Goal: Task Accomplishment & Management: Use online tool/utility

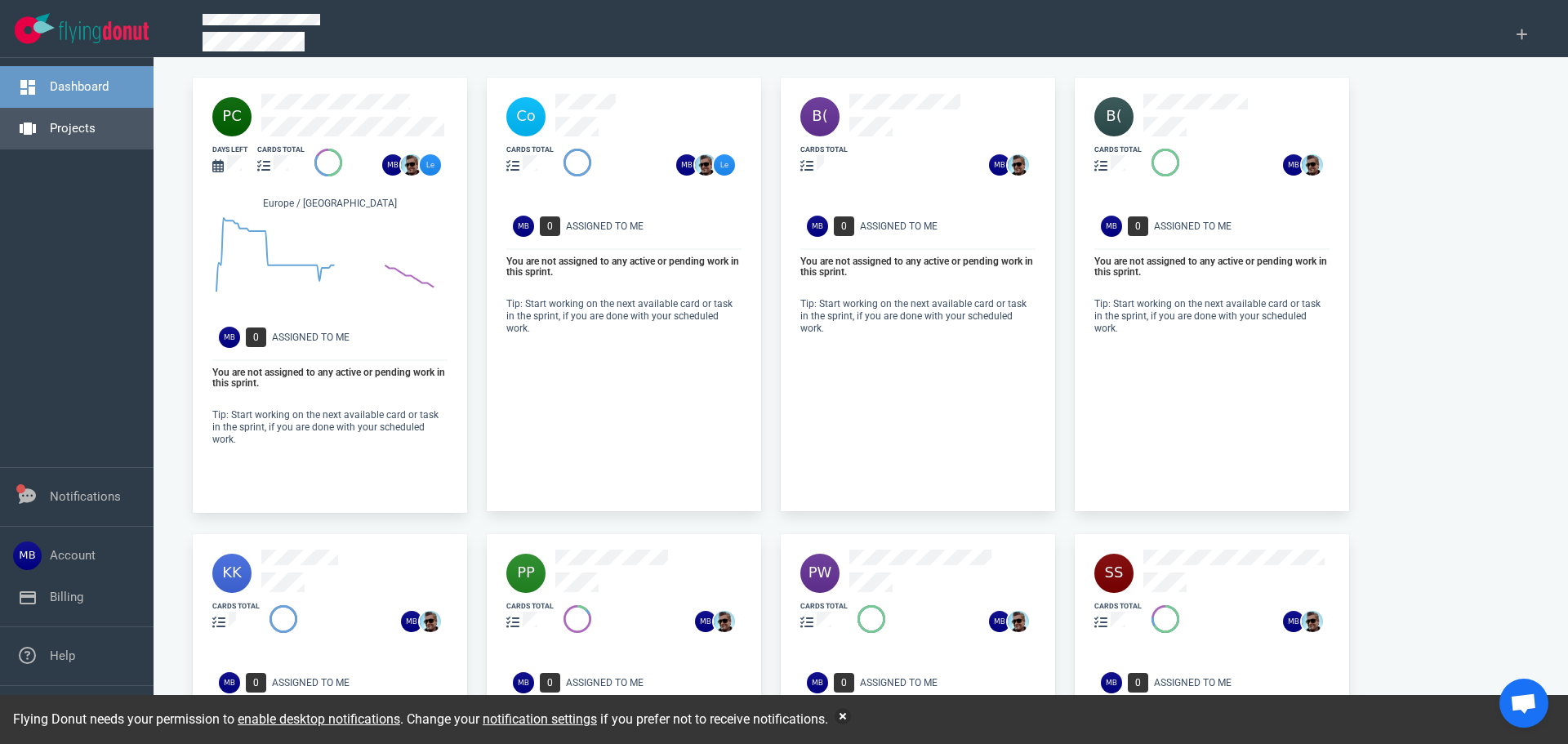
click at [85, 129] on link "Projects" at bounding box center [73, 128] width 45 height 15
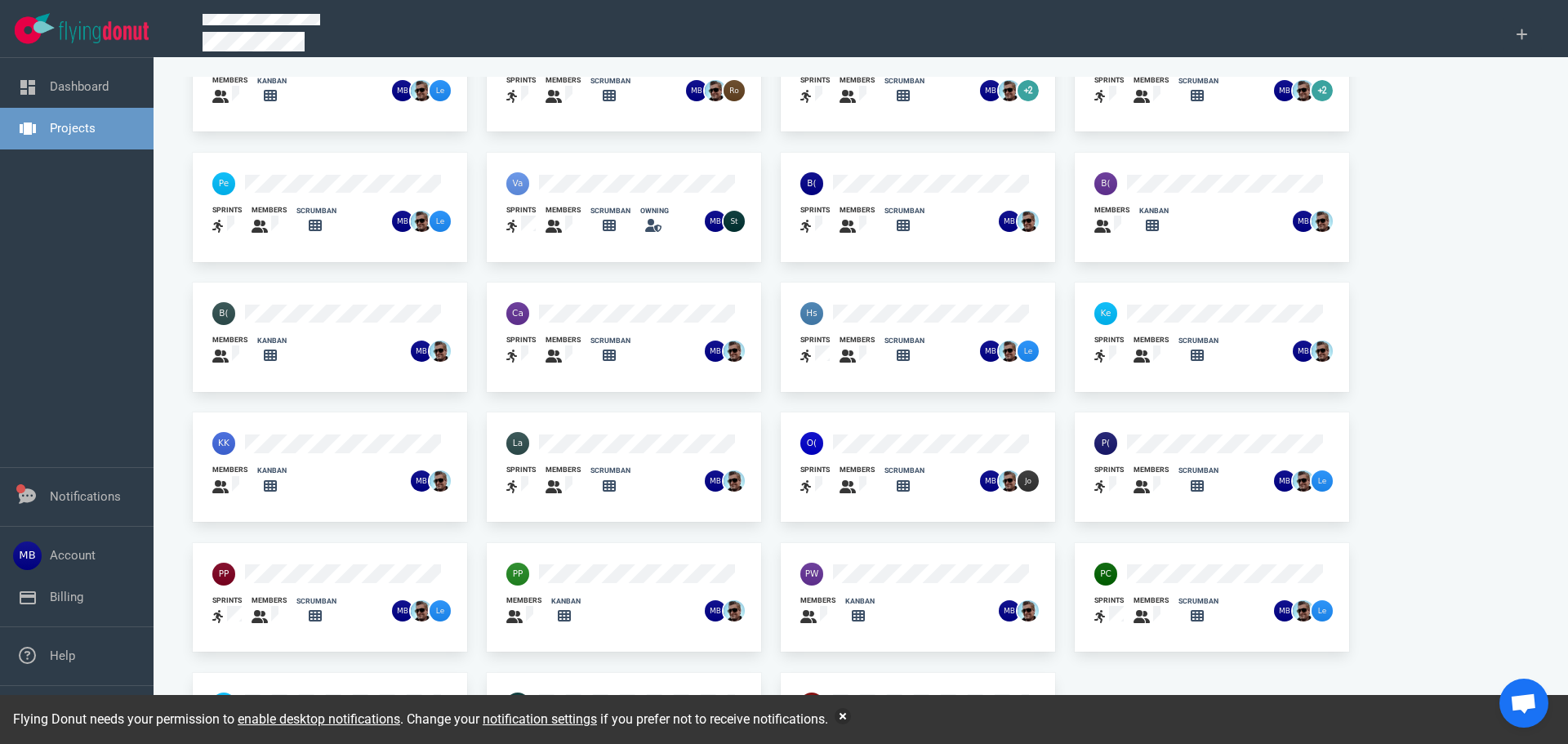
scroll to position [82, 0]
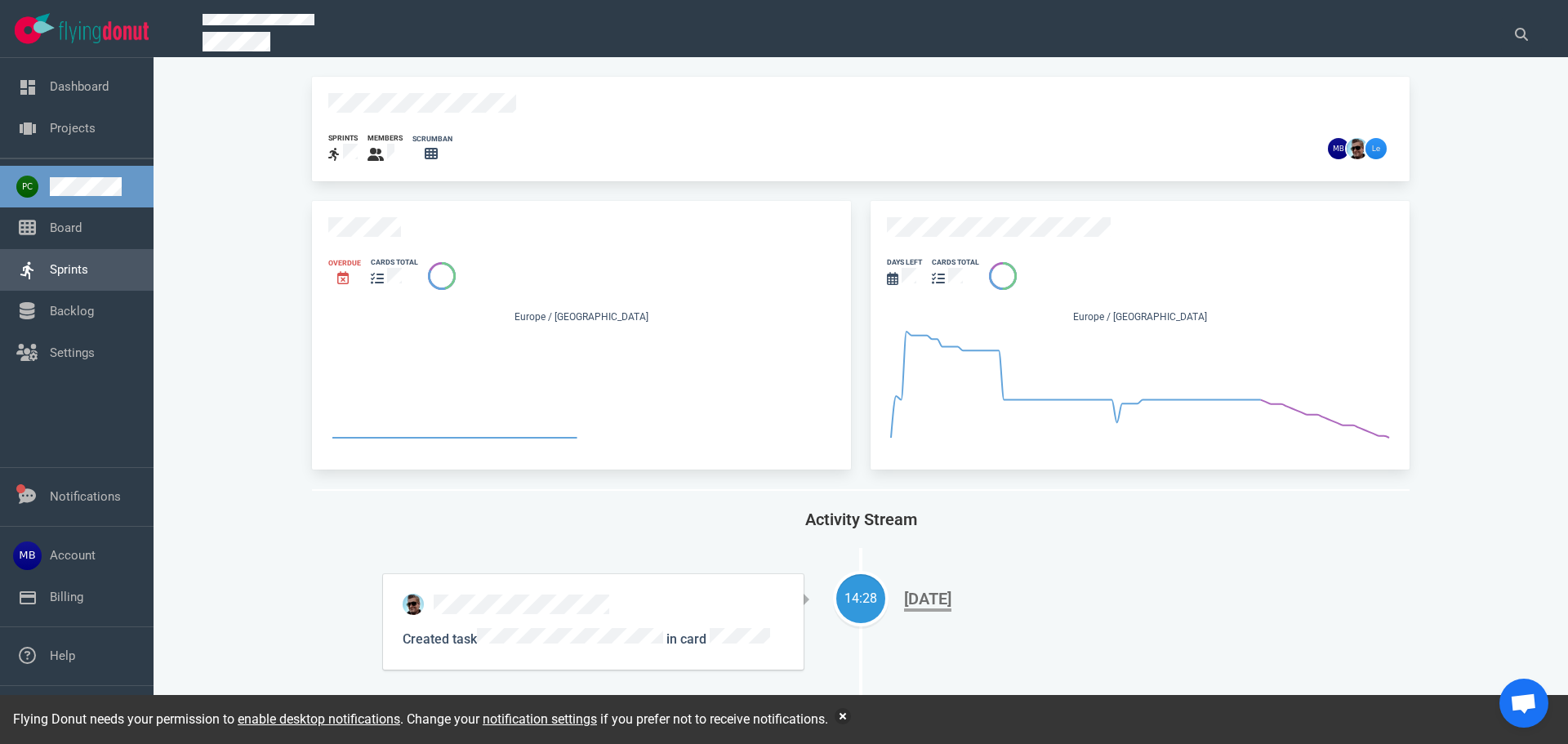
click at [88, 277] on link "Sprints" at bounding box center [69, 270] width 38 height 15
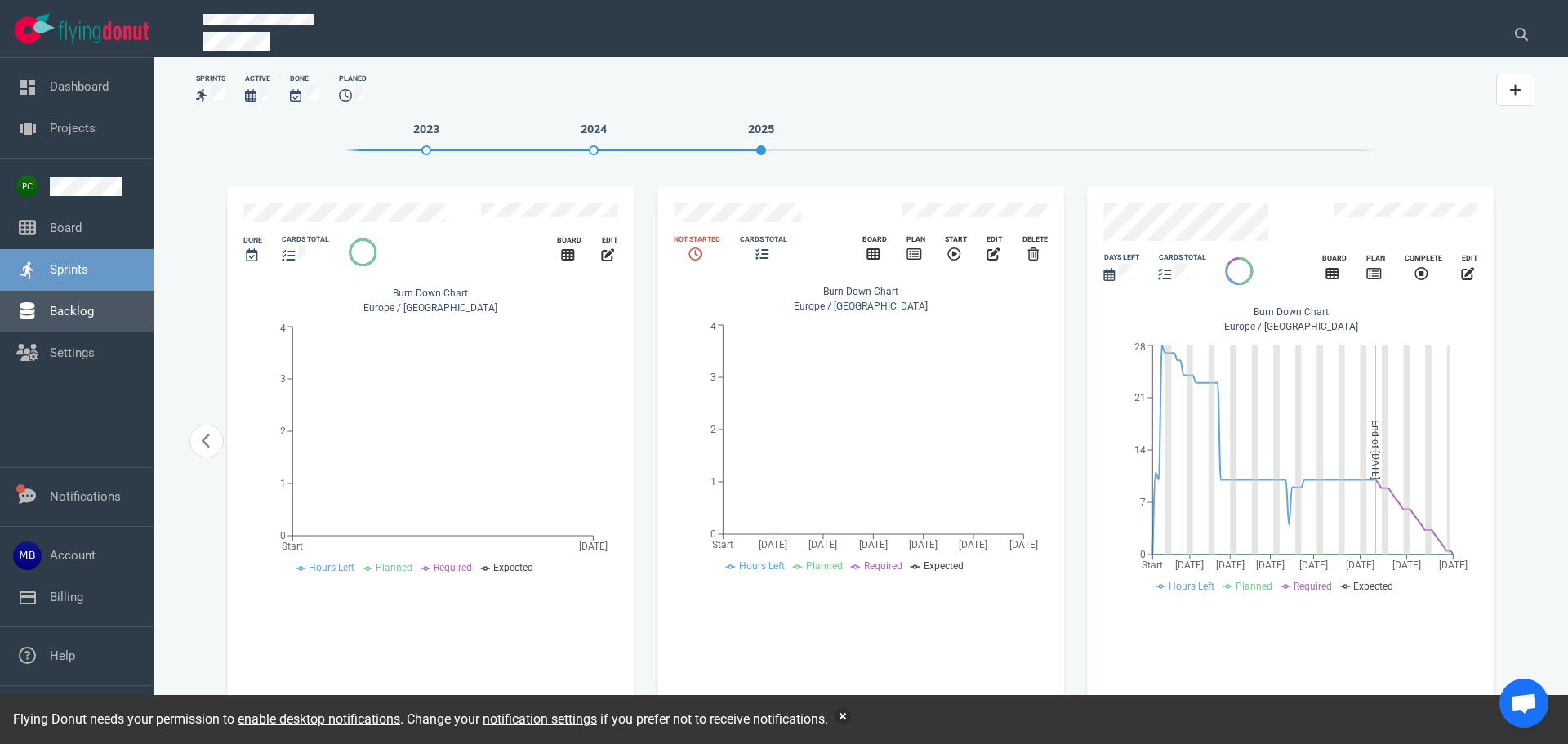
click at [94, 303] on link "Backlog" at bounding box center [72, 311] width 45 height 15
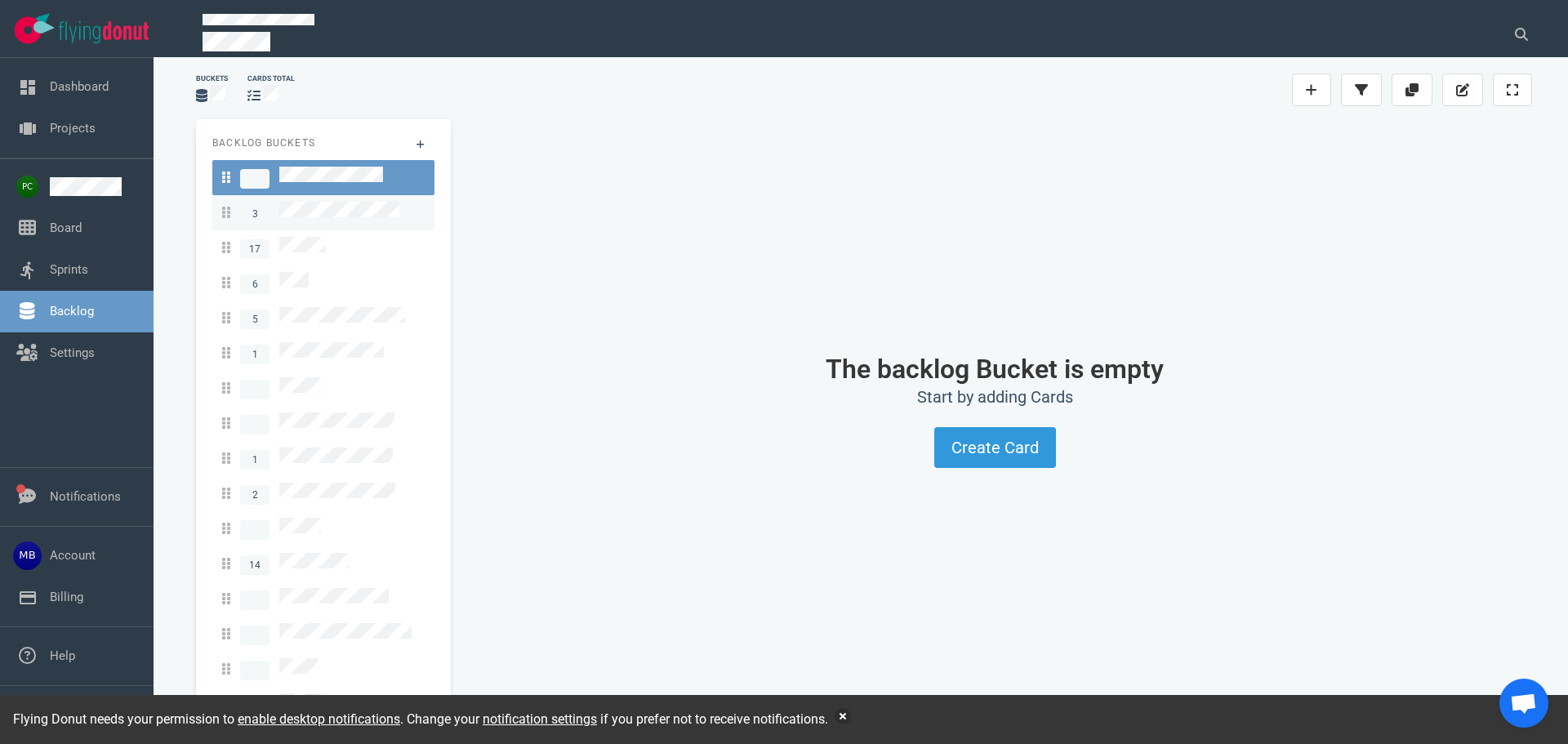
click at [393, 217] on span "3" at bounding box center [311, 213] width 177 height 22
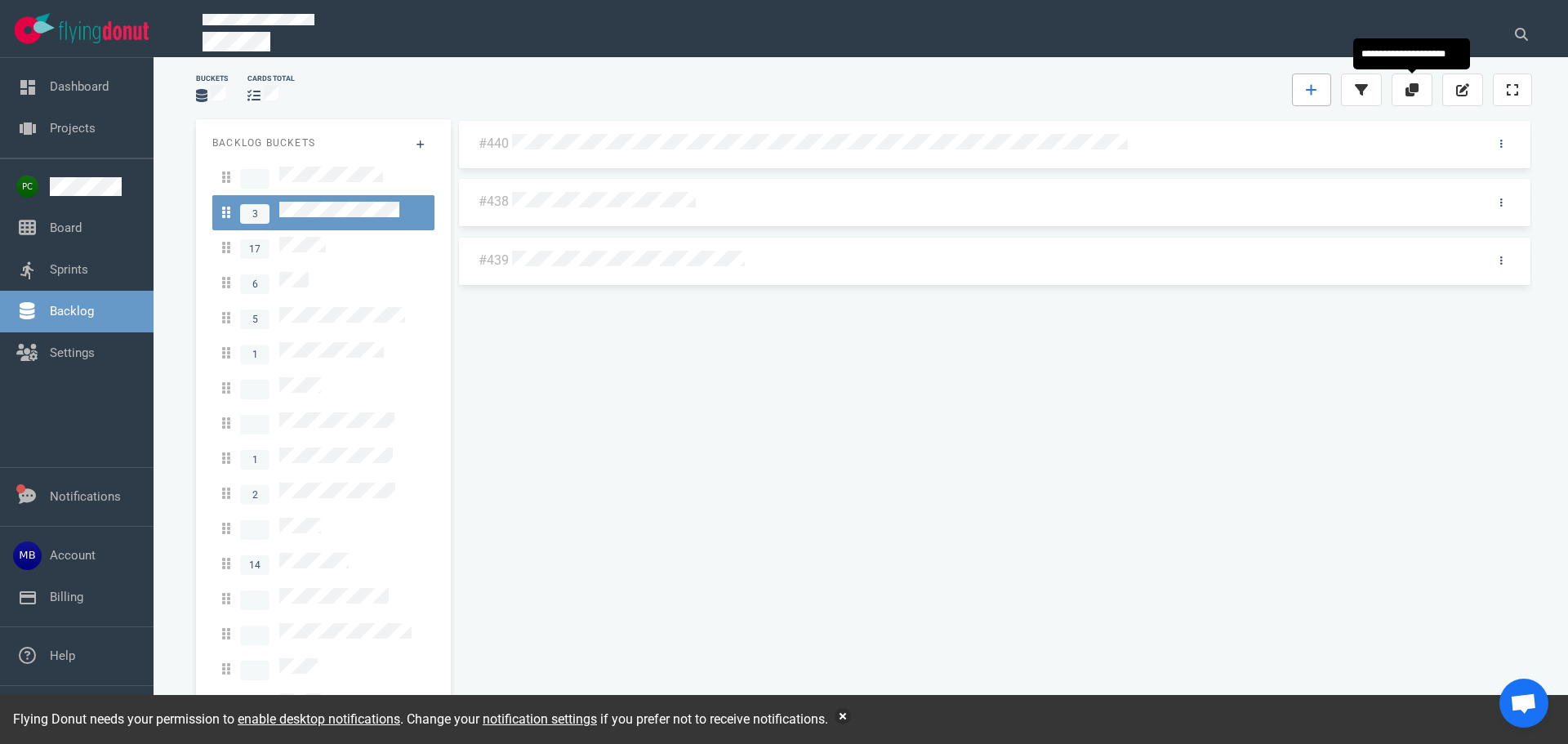
click at [1319, 84] on link at bounding box center [1311, 90] width 39 height 33
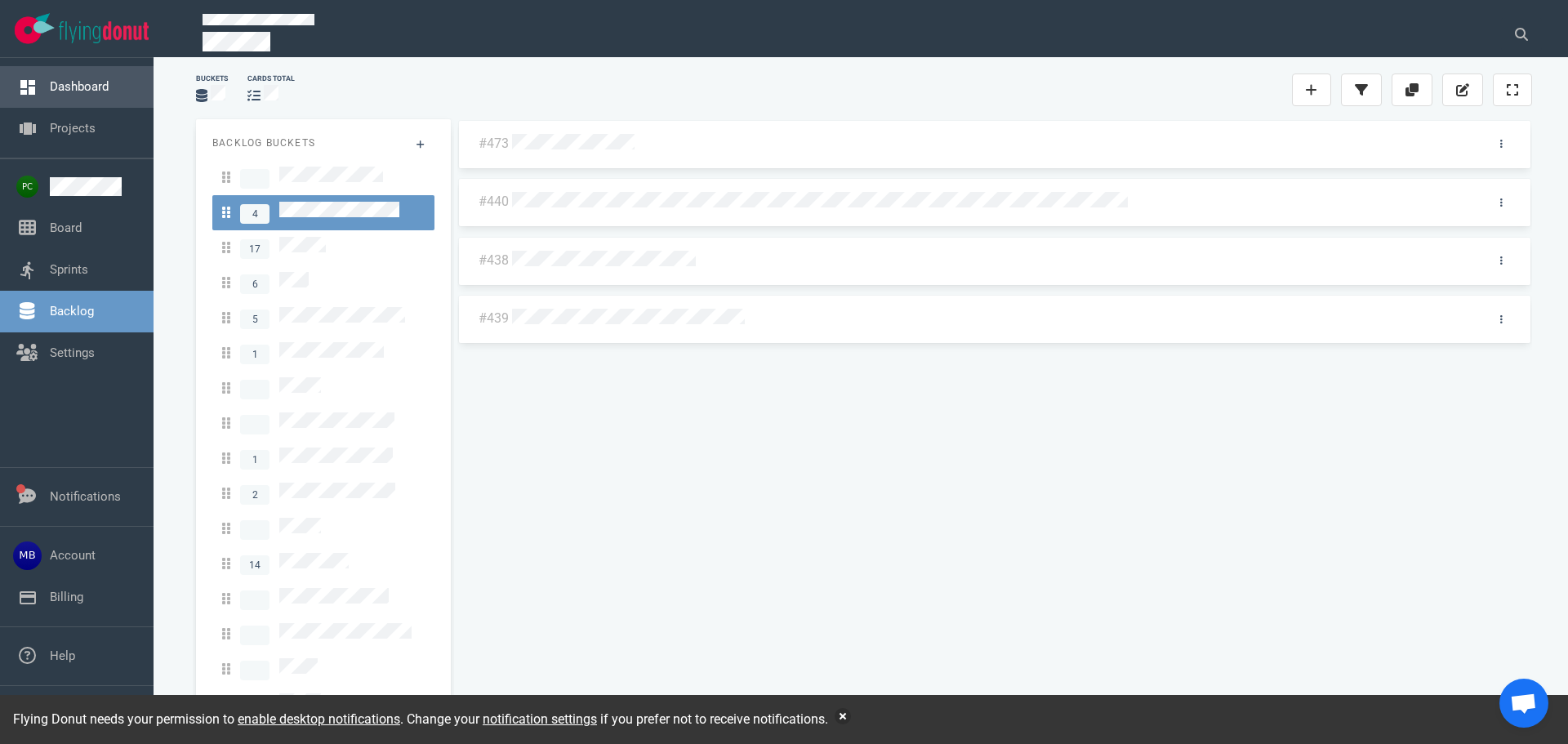
click at [69, 92] on link "Dashboard" at bounding box center [79, 86] width 59 height 15
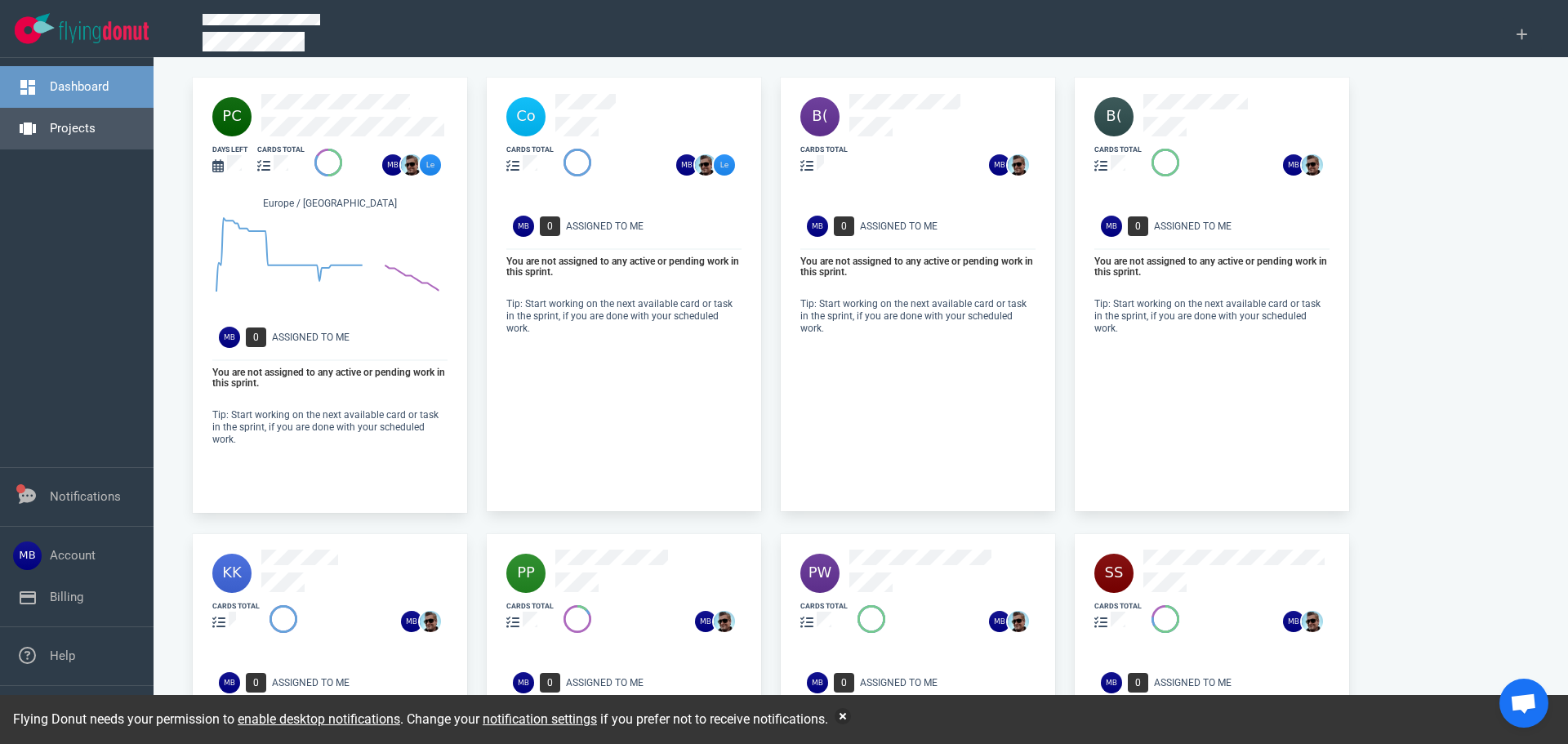
click at [95, 121] on link "Projects" at bounding box center [73, 128] width 45 height 15
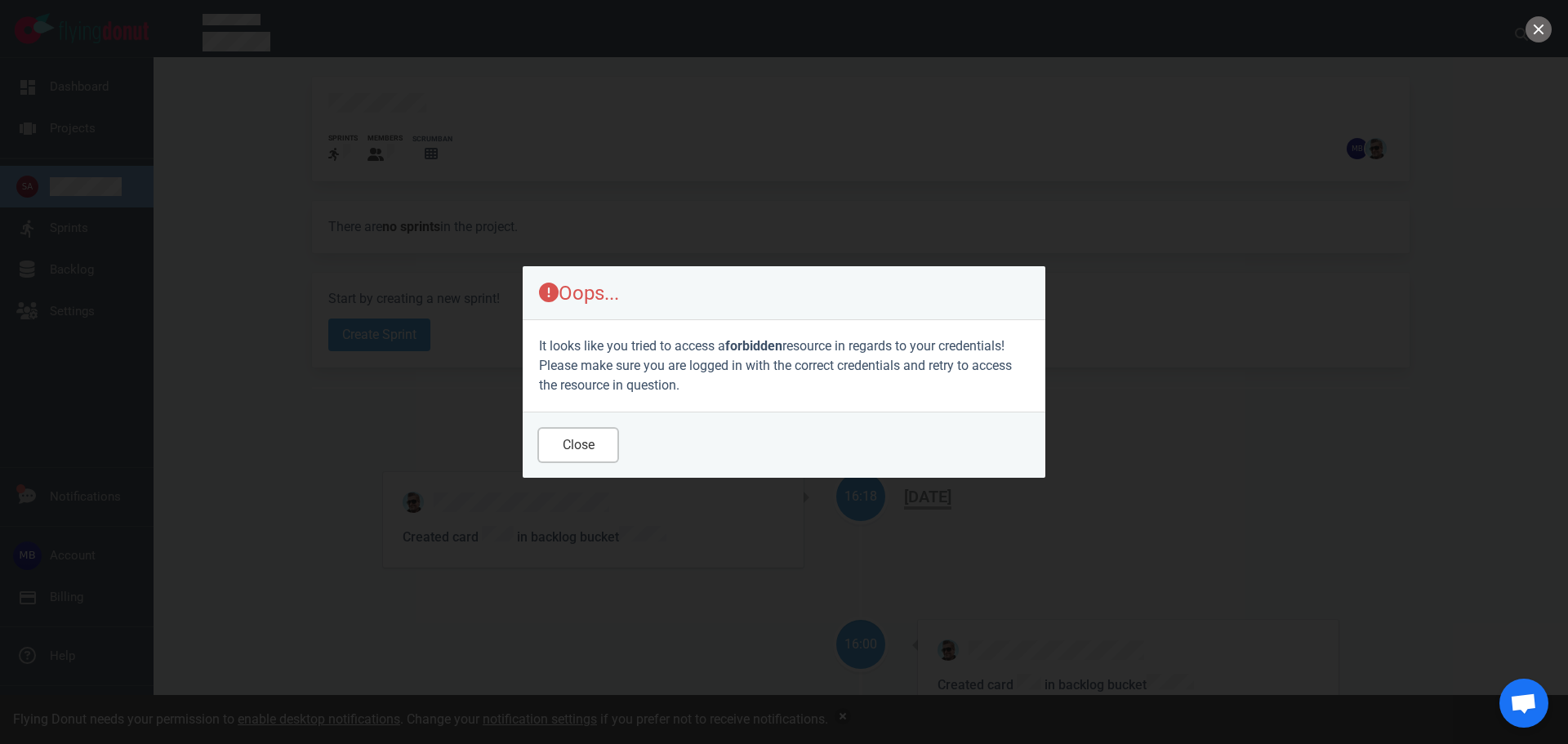
click at [604, 432] on button "Close" at bounding box center [578, 445] width 78 height 33
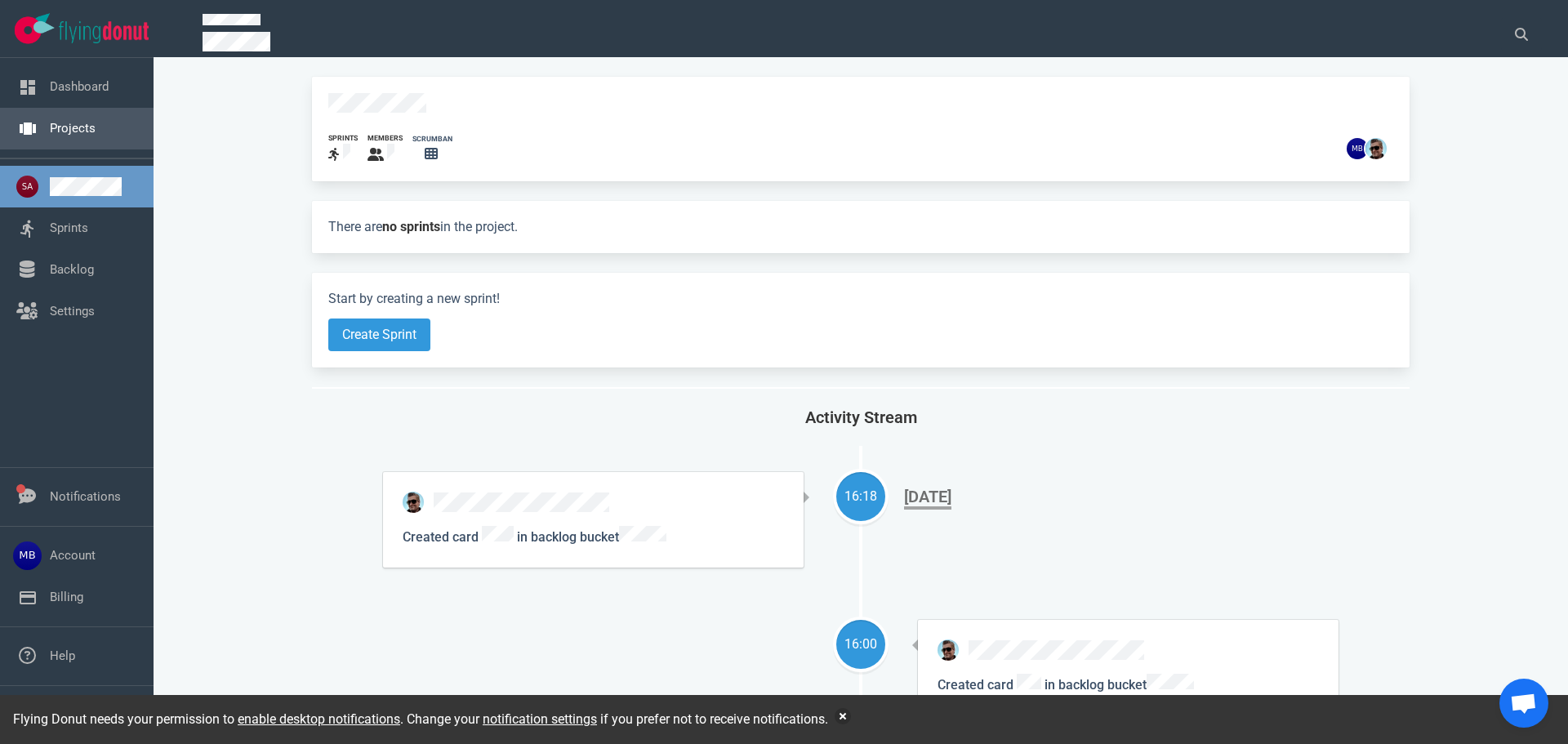
click at [53, 133] on link "Projects" at bounding box center [73, 128] width 45 height 15
click at [61, 263] on link "Backlog" at bounding box center [72, 270] width 45 height 15
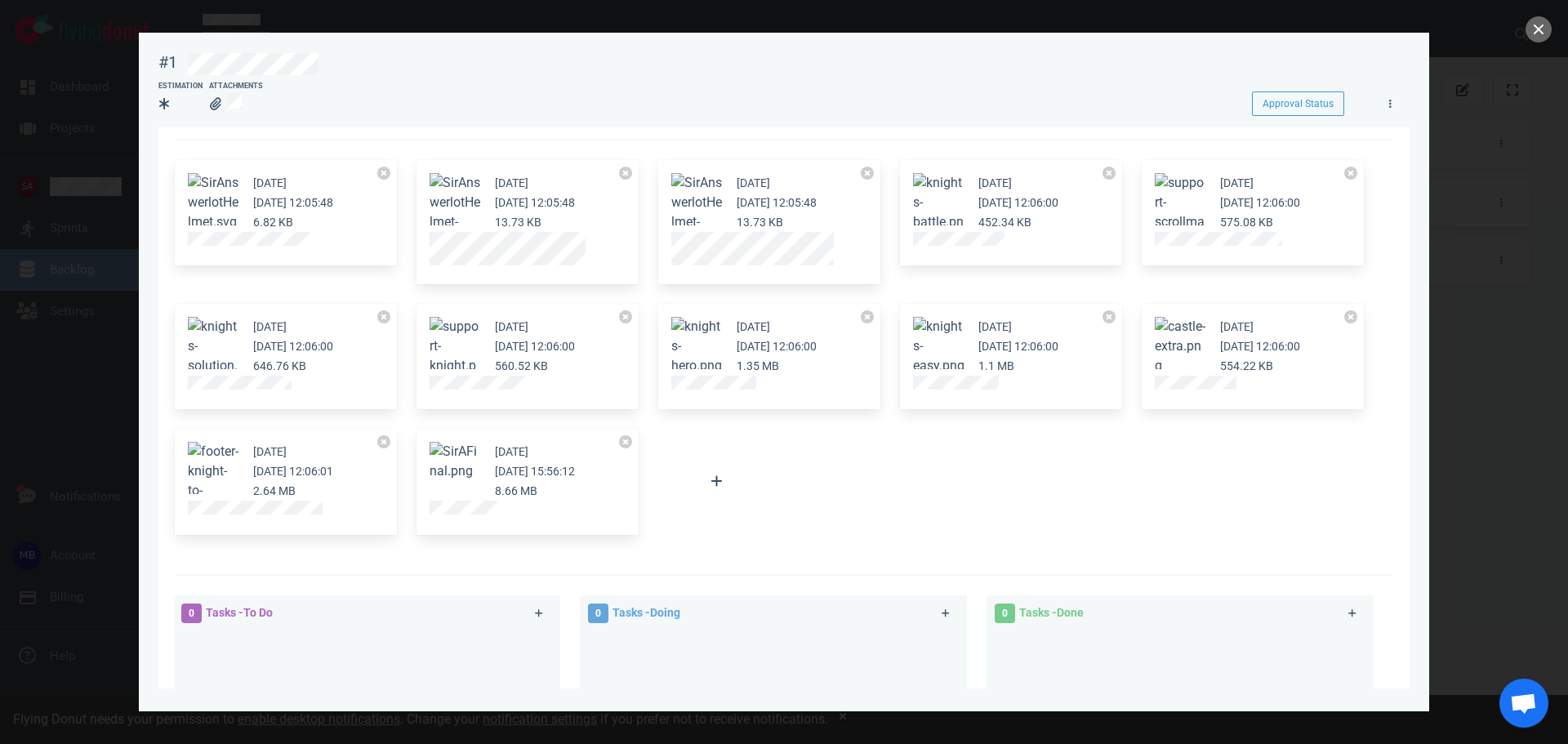
scroll to position [44, 0]
